Goal: Information Seeking & Learning: Stay updated

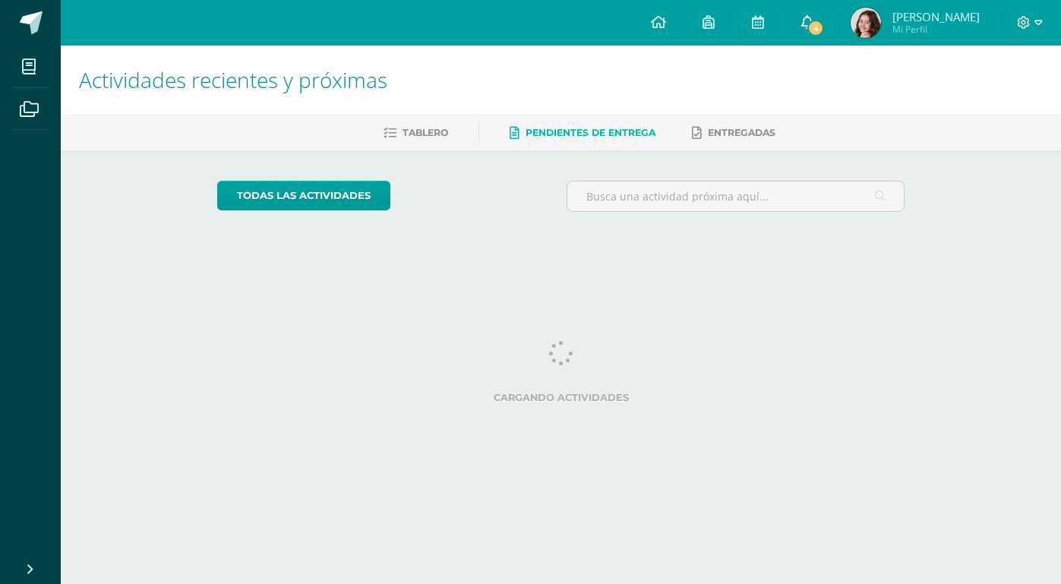
click at [807, 31] on span "4" at bounding box center [815, 28] width 17 height 17
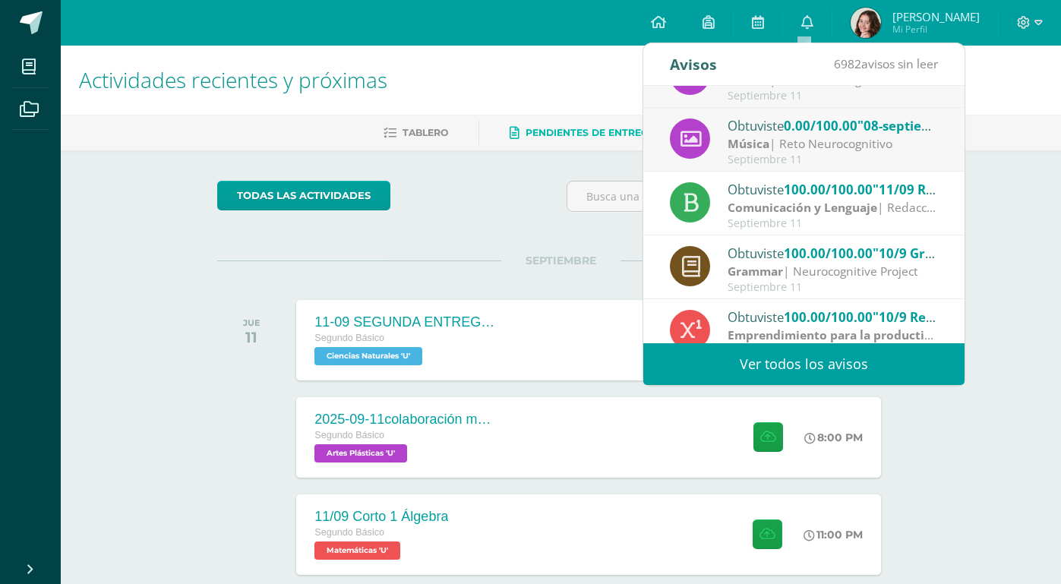
scroll to position [175, 0]
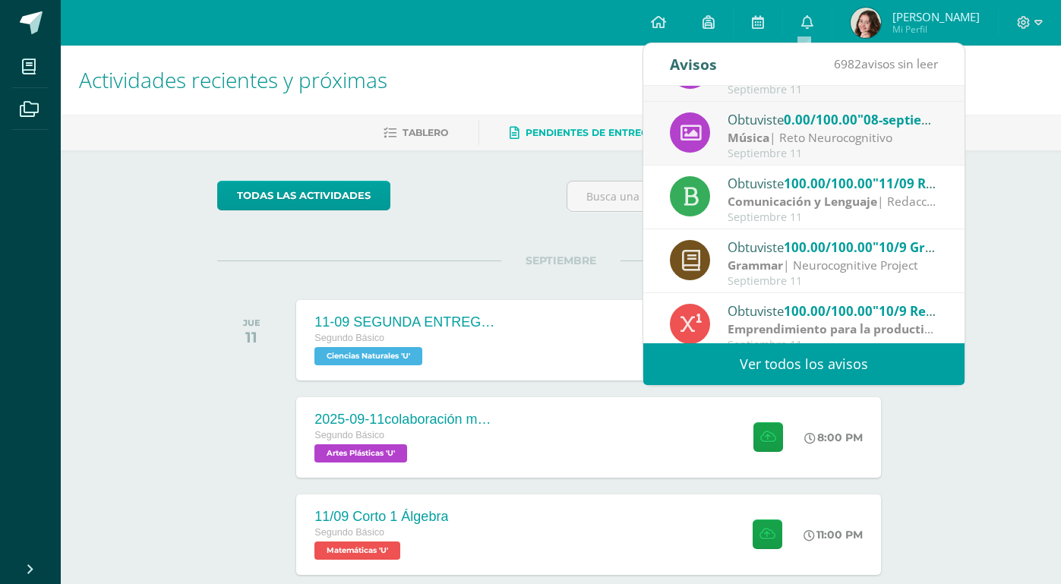
click at [948, 464] on div "Actividades recientes y próximas Tablero Pendientes de entrega Entregadas todas…" at bounding box center [561, 504] width 1000 height 917
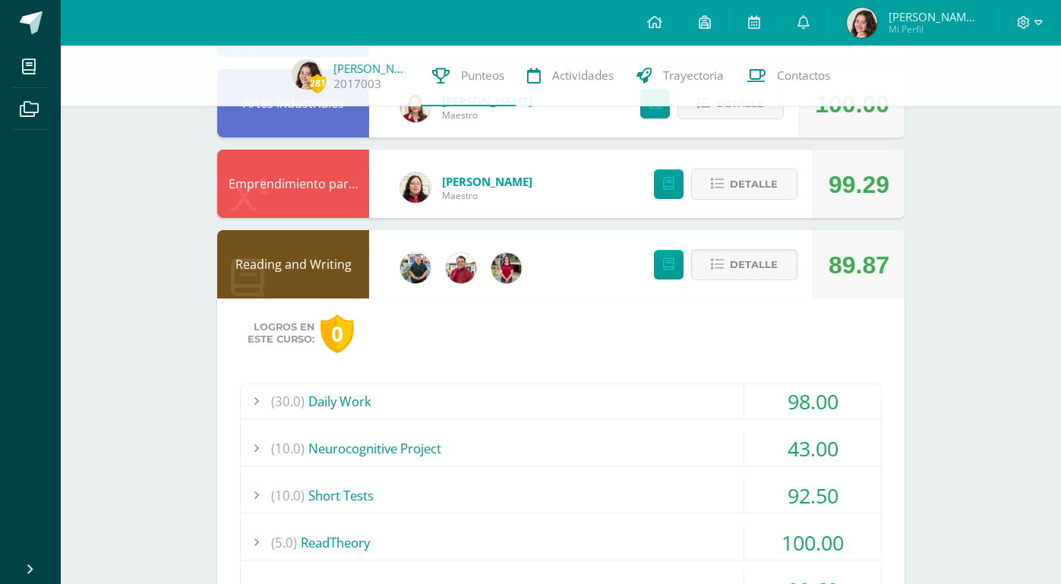
scroll to position [895, 0]
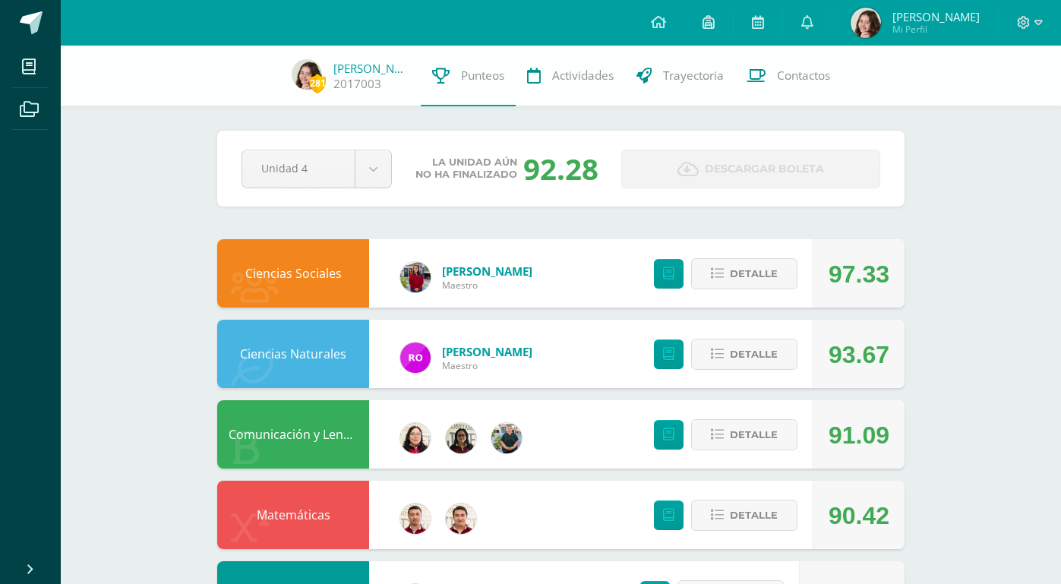
scroll to position [5, 0]
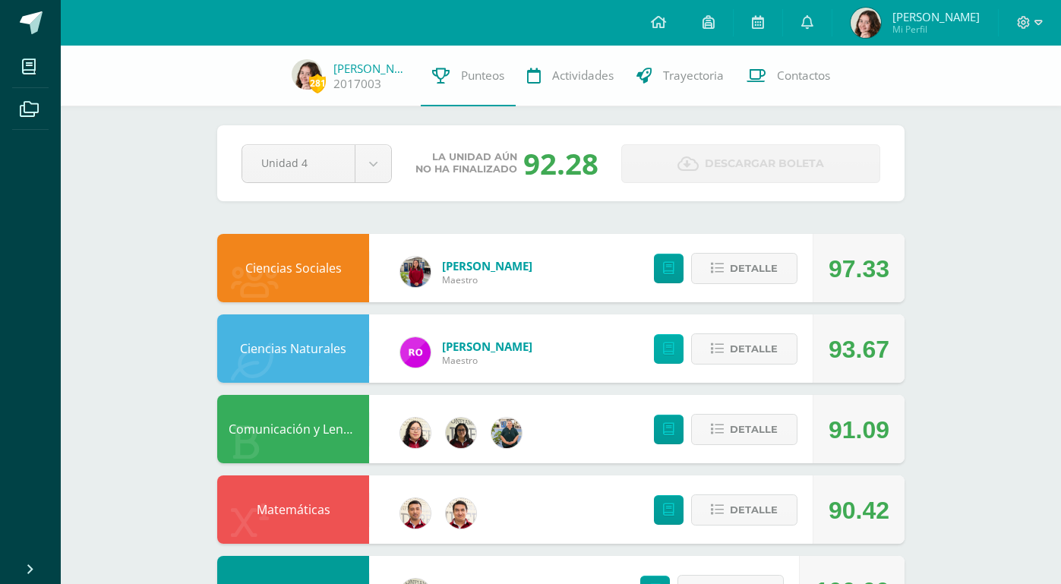
click at [668, 349] on icon at bounding box center [668, 348] width 11 height 13
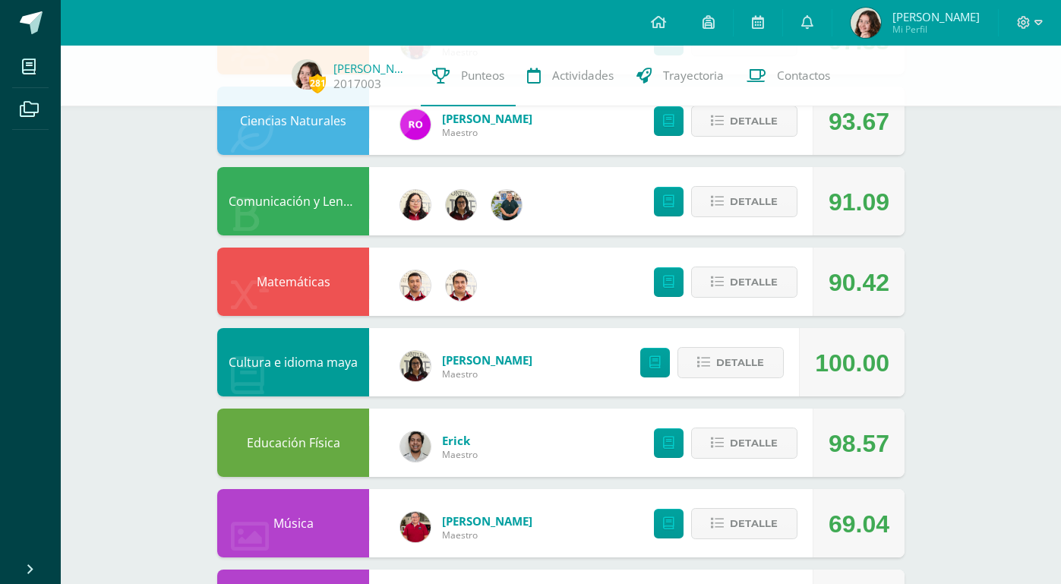
scroll to position [233, 0]
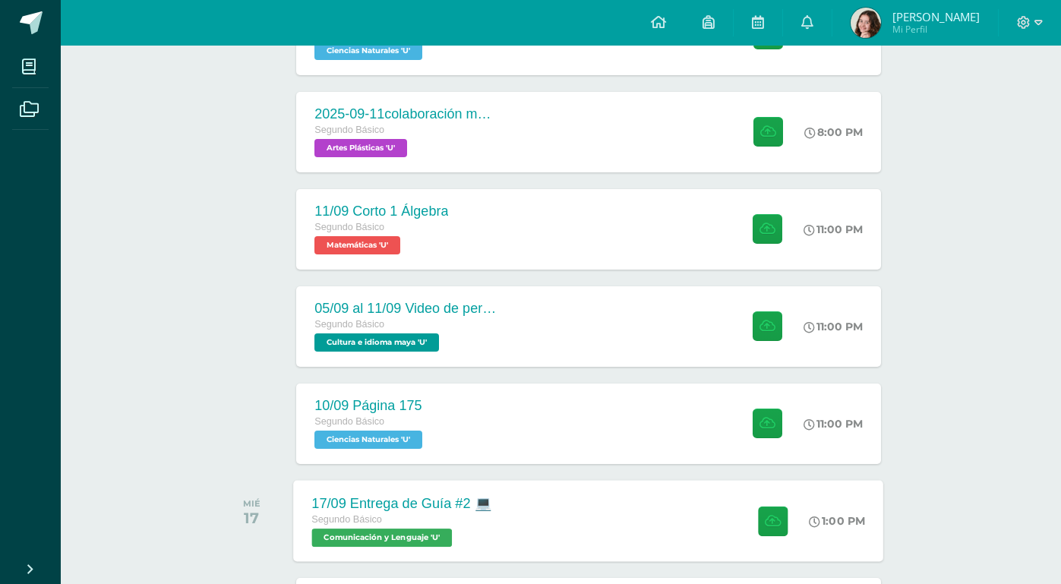
scroll to position [301, 0]
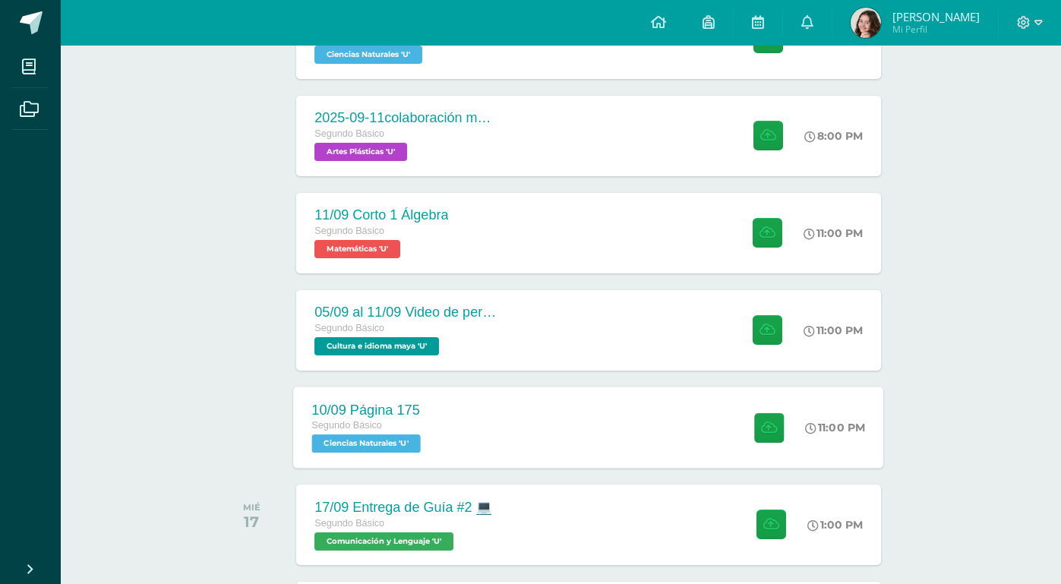
click at [604, 431] on div "10/09 Página 175 Segundo Básico Ciencias Naturales 'U' 11:00 PM 10/09 Página 17…" at bounding box center [589, 427] width 590 height 81
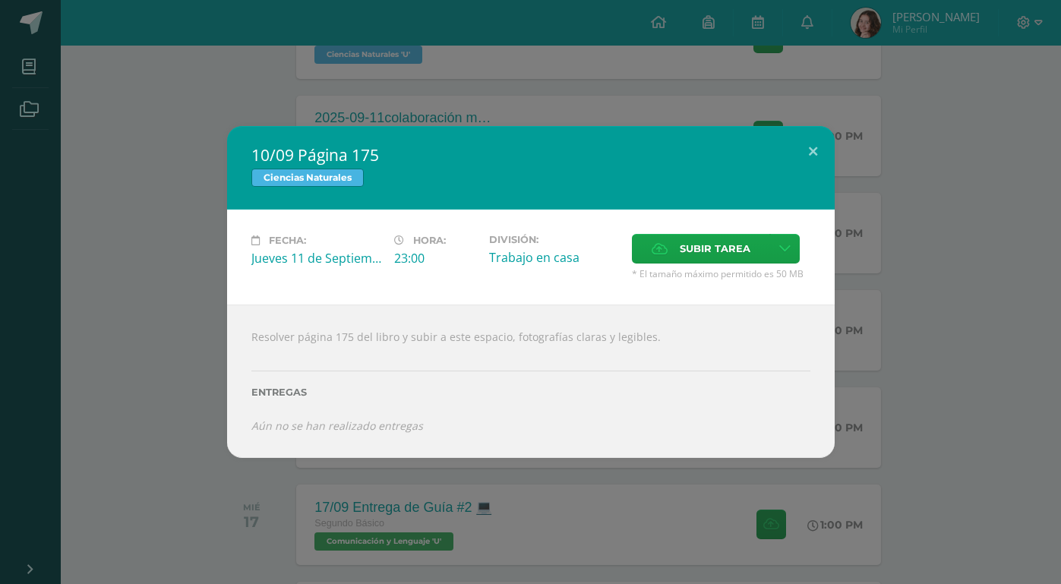
click at [671, 481] on div "10/09 Página 175 Ciencias Naturales Fecha: Jueves 11 de Septiembre Hora: 23:00 …" at bounding box center [530, 292] width 1061 height 584
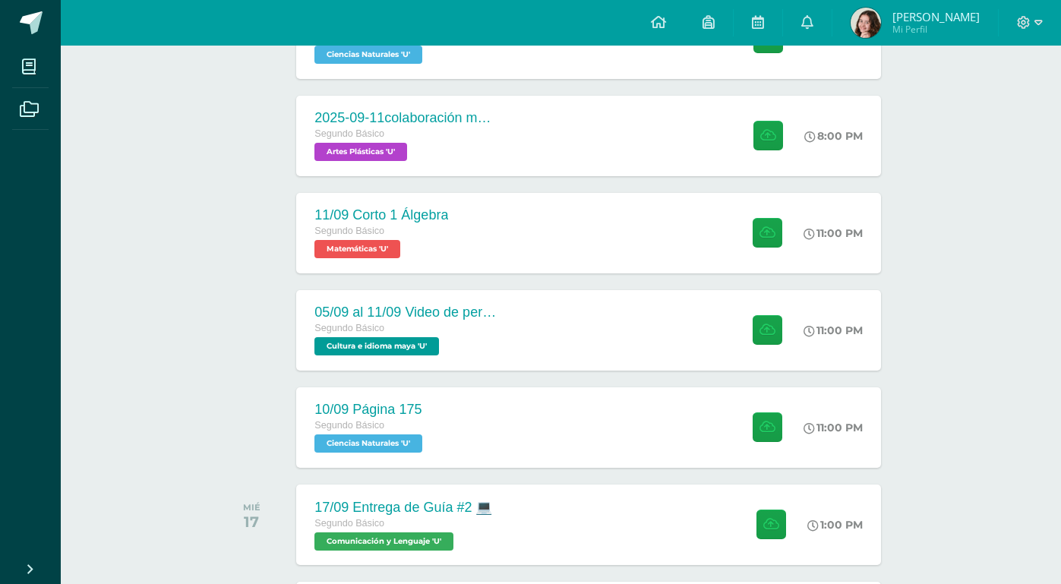
scroll to position [300, 0]
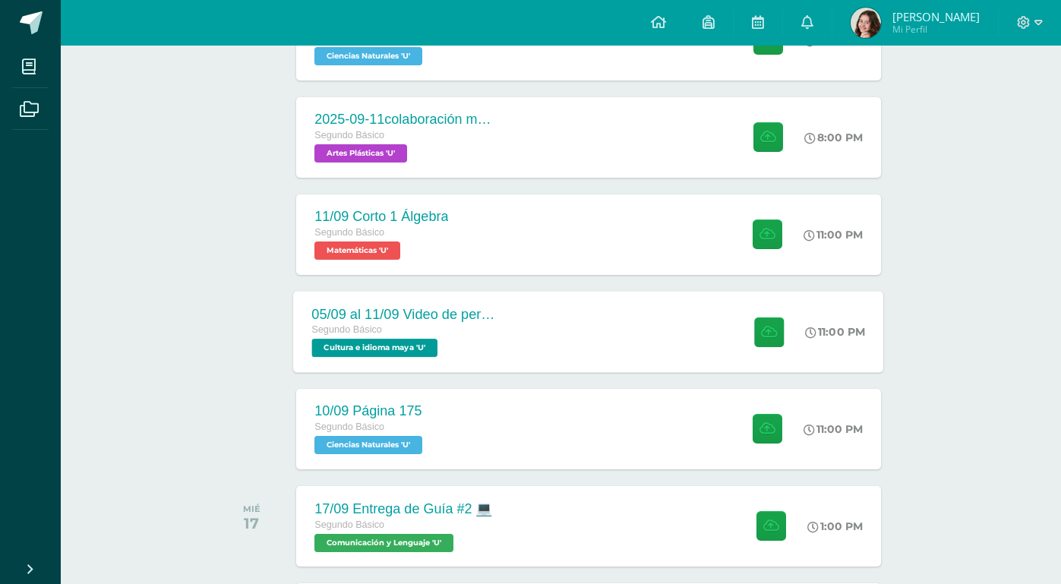
click at [574, 333] on div "05/09 al 11/09 Video de personaje destacado de Guatemala. Segundo Básico Cultur…" at bounding box center [589, 331] width 590 height 81
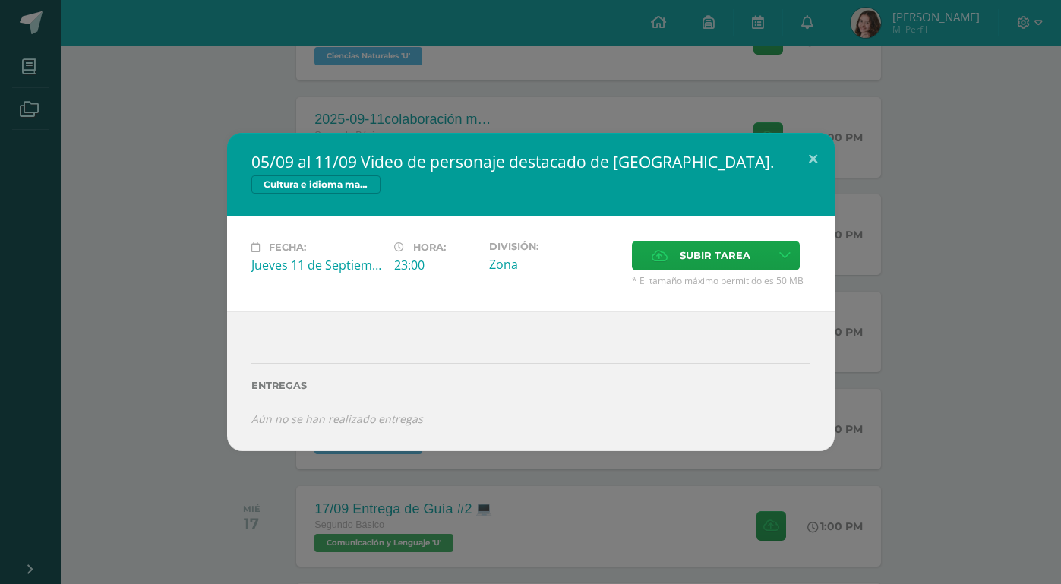
click at [582, 487] on div "05/09 al 11/09 Video de personaje destacado de Guatemala. Cultura e idioma maya…" at bounding box center [530, 292] width 1061 height 584
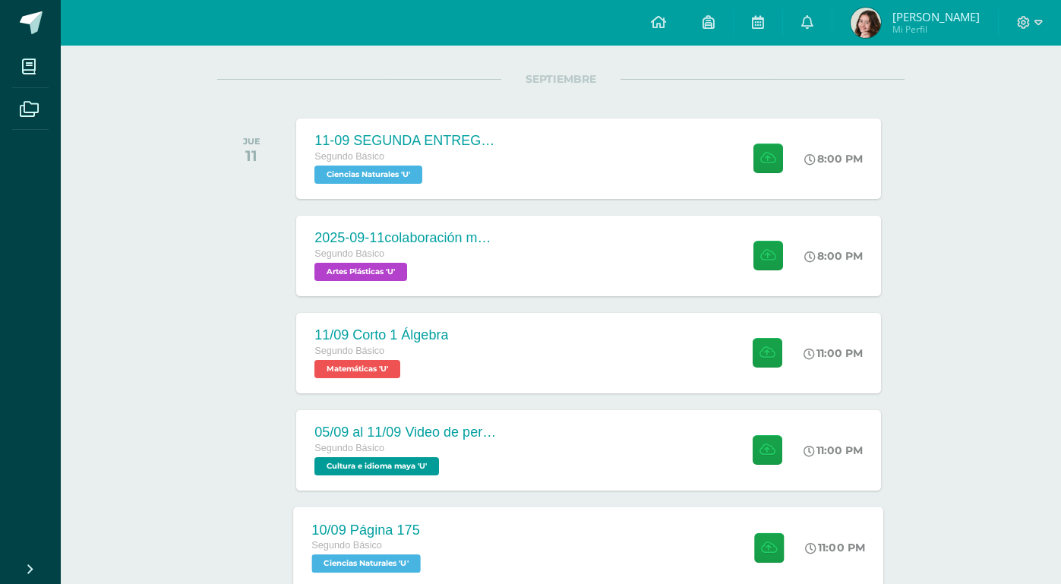
scroll to position [181, 0]
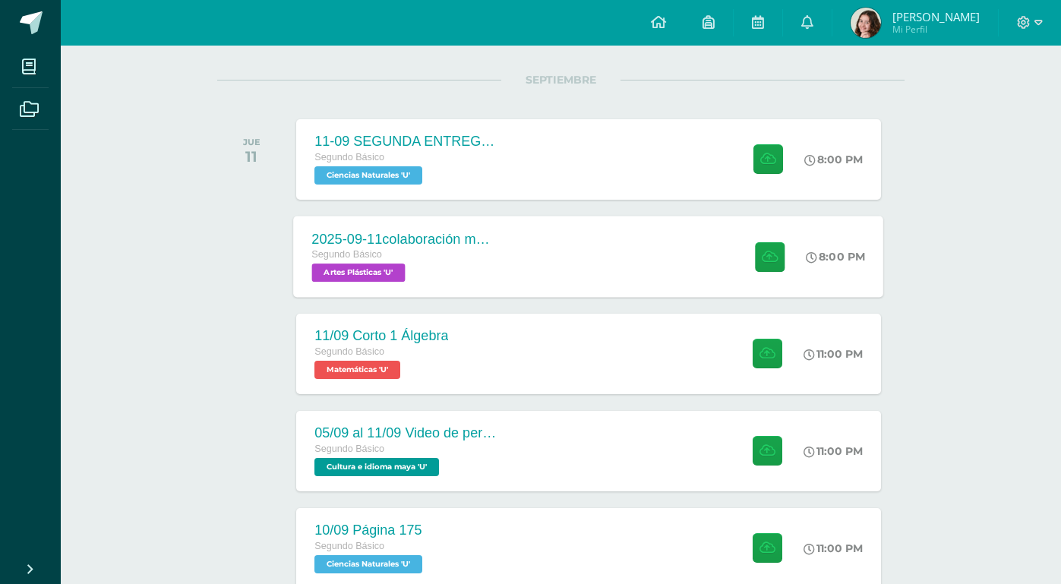
click at [540, 263] on div "2025-09-11colaboración mural día de la independencia Segundo Básico Artes Plást…" at bounding box center [589, 256] width 590 height 81
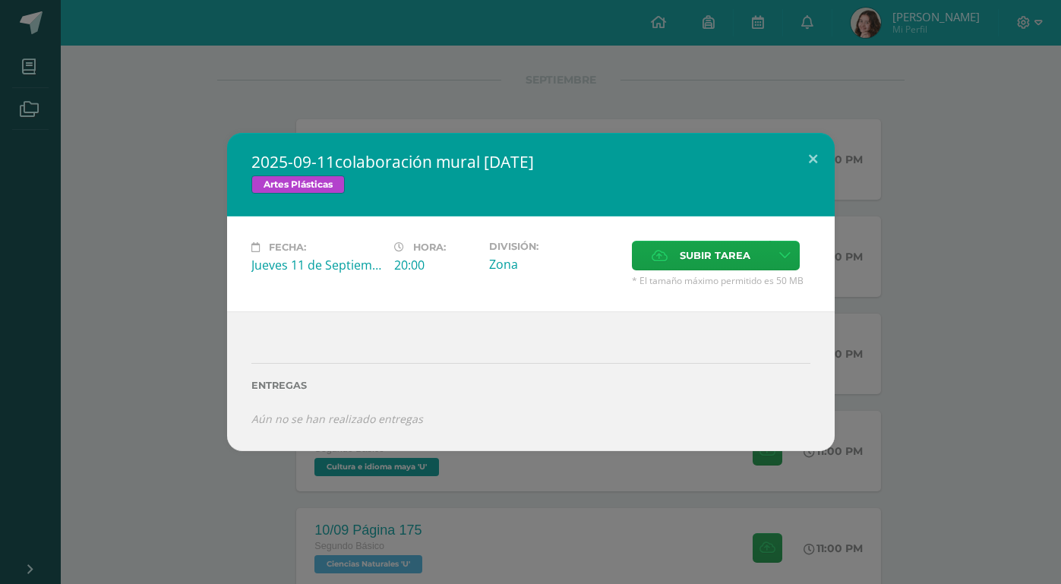
click at [182, 451] on div "2025-09-11colaboración mural día de la independencia Artes Plásticas Fecha: Jue…" at bounding box center [530, 292] width 1061 height 584
